Goal: Transaction & Acquisition: Obtain resource

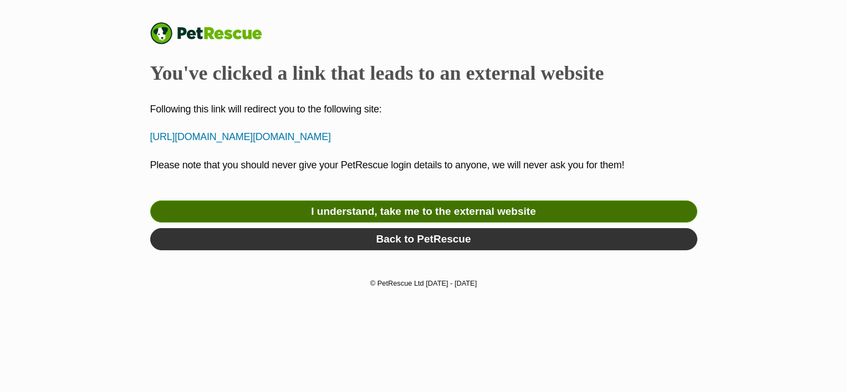
click at [346, 223] on link "I understand, take me to the external website" at bounding box center [423, 212] width 547 height 22
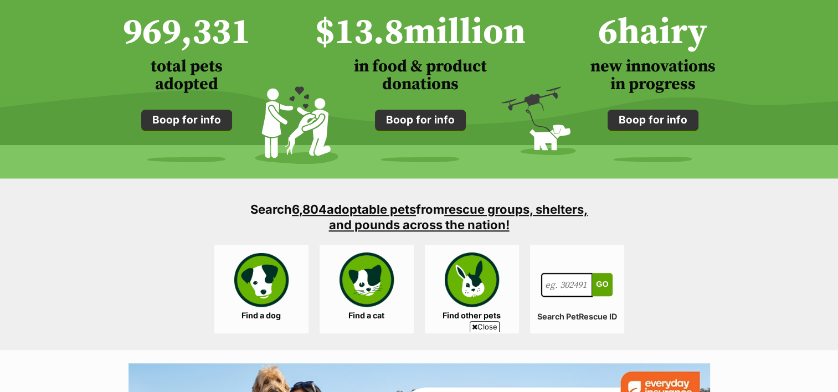
scroll to position [1027, 0]
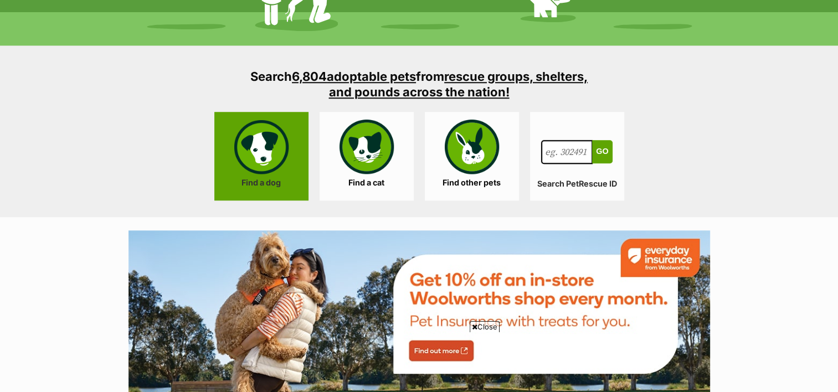
click at [250, 158] on link "Find a dog" at bounding box center [261, 156] width 94 height 89
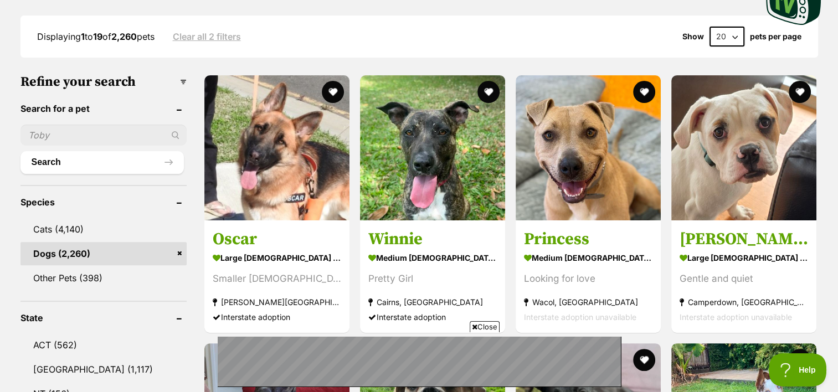
click at [58, 131] on input "text" at bounding box center [104, 135] width 166 height 21
type input "Cash"
click at [175, 134] on div "Cash" at bounding box center [104, 135] width 166 height 21
click at [170, 157] on button "Search" at bounding box center [102, 162] width 163 height 22
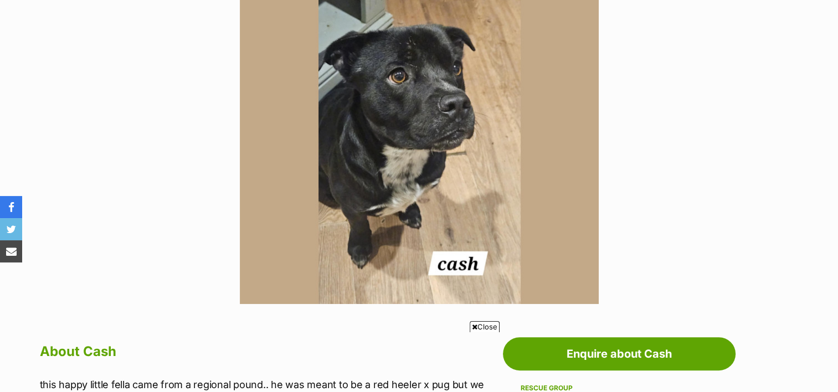
scroll to position [306, 0]
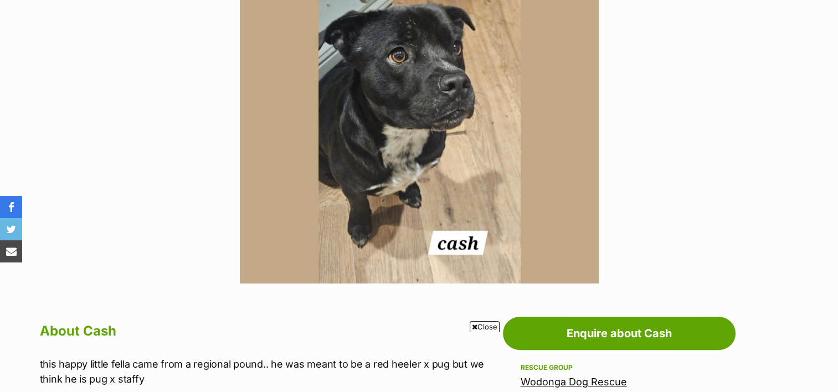
drag, startPoint x: 833, startPoint y: 114, endPoint x: 832, endPoint y: 122, distance: 8.4
click at [832, 122] on div "Available 1 of 1 images Next Prev 1" at bounding box center [419, 96] width 838 height 376
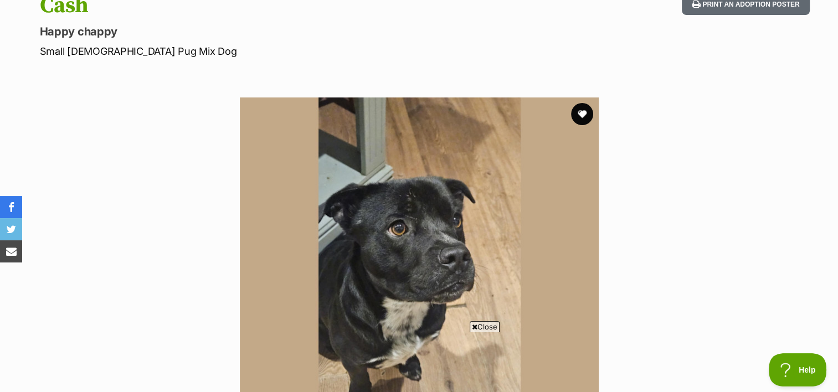
scroll to position [118, 0]
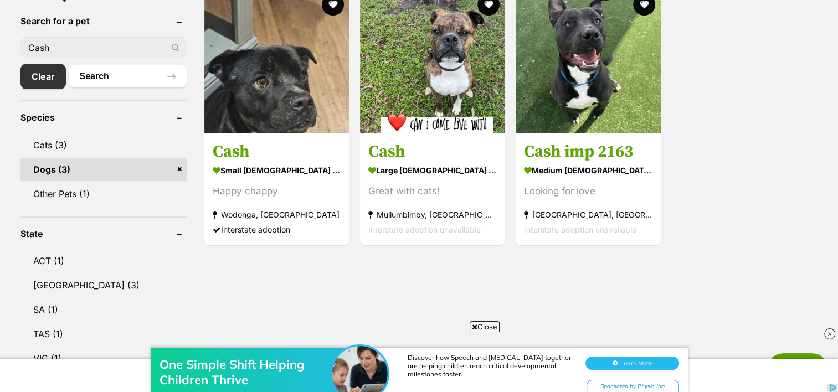
scroll to position [378, 0]
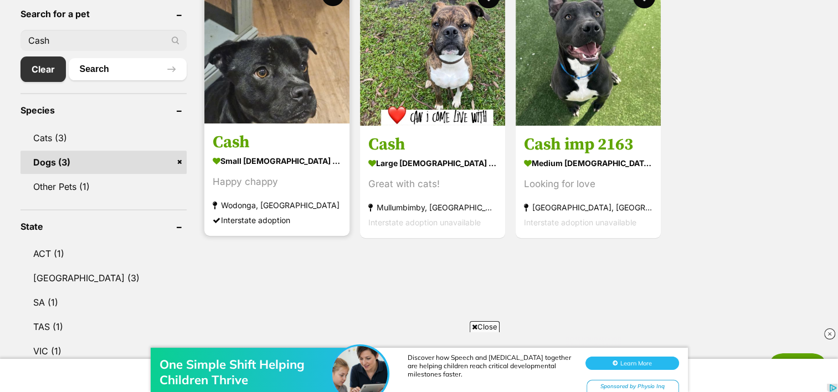
click at [240, 144] on h3 "Cash" at bounding box center [277, 142] width 129 height 21
